Goal: Information Seeking & Learning: Learn about a topic

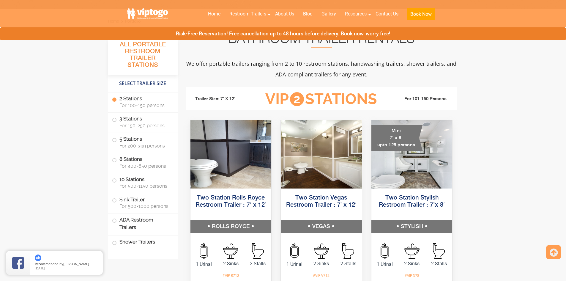
scroll to position [208, 0]
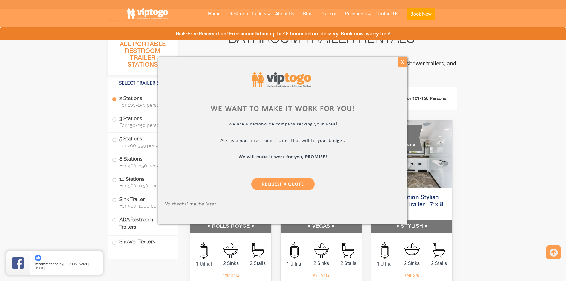
click at [399, 63] on div "X" at bounding box center [402, 62] width 9 height 10
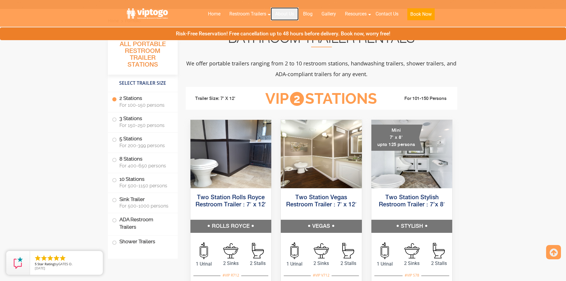
click at [279, 12] on link "About Us" at bounding box center [285, 13] width 28 height 13
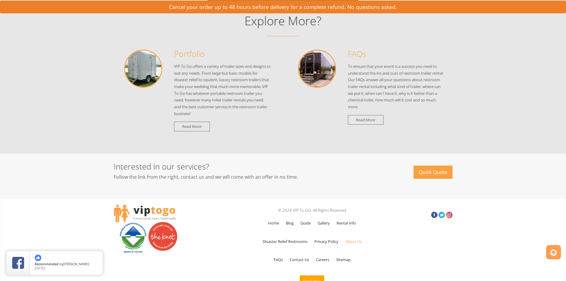
scroll to position [649, 0]
